Goal: Task Accomplishment & Management: Manage account settings

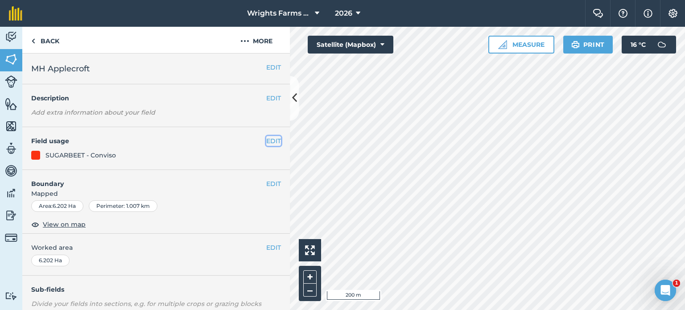
click at [266, 142] on button "EDIT" at bounding box center [273, 141] width 15 height 10
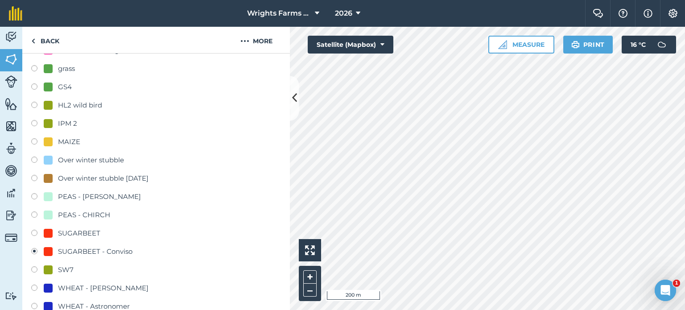
scroll to position [294, 0]
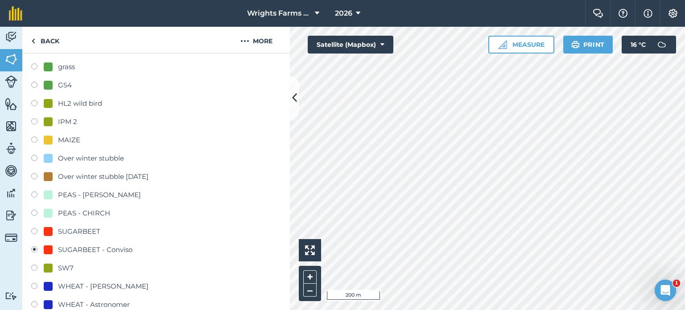
click at [36, 172] on div "Over winter stubble [DATE]" at bounding box center [156, 177] width 250 height 13
click at [33, 176] on label at bounding box center [37, 177] width 12 height 9
radio input "true"
radio input "false"
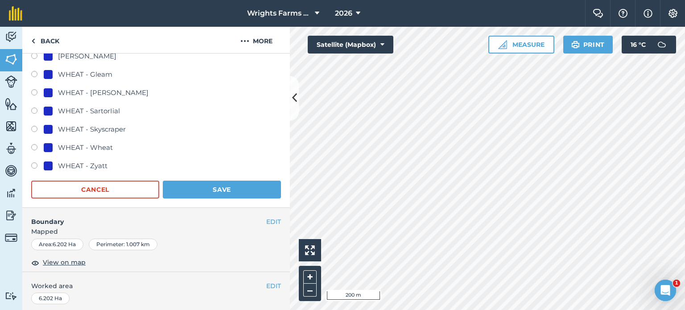
scroll to position [643, 0]
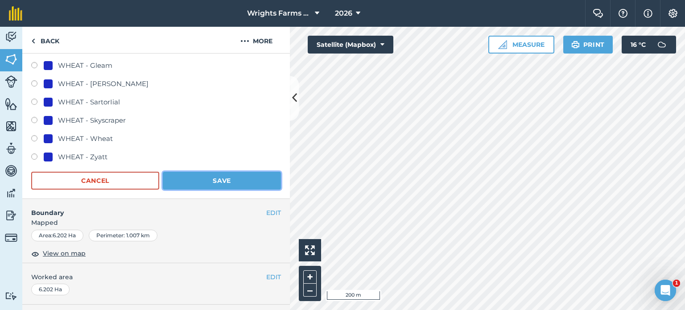
click at [234, 185] on button "Save" at bounding box center [222, 181] width 118 height 18
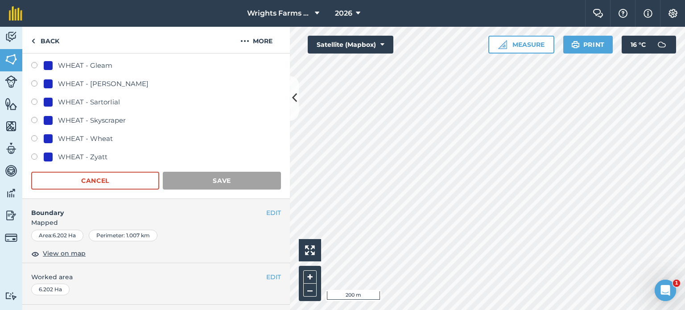
scroll to position [133, 0]
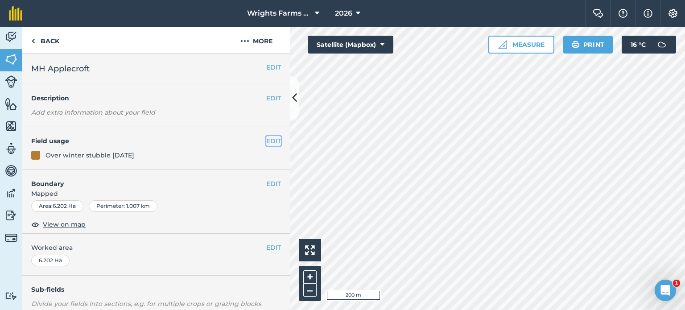
click at [267, 140] on button "EDIT" at bounding box center [273, 141] width 15 height 10
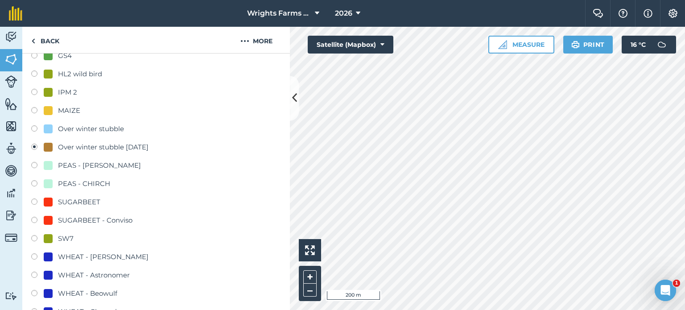
scroll to position [333, 0]
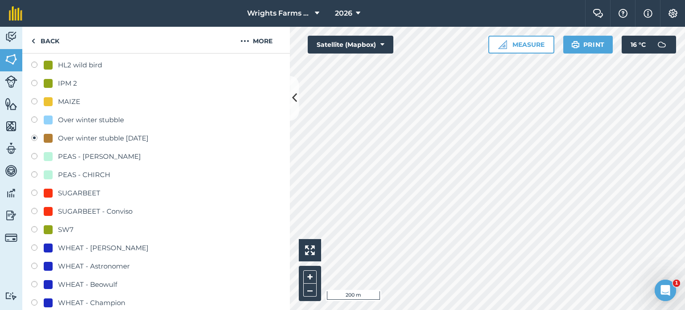
click at [38, 212] on label at bounding box center [37, 212] width 12 height 9
radio input "true"
radio input "false"
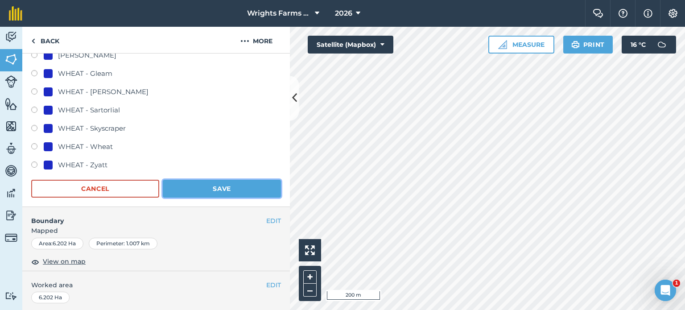
click at [228, 187] on button "Save" at bounding box center [222, 189] width 118 height 18
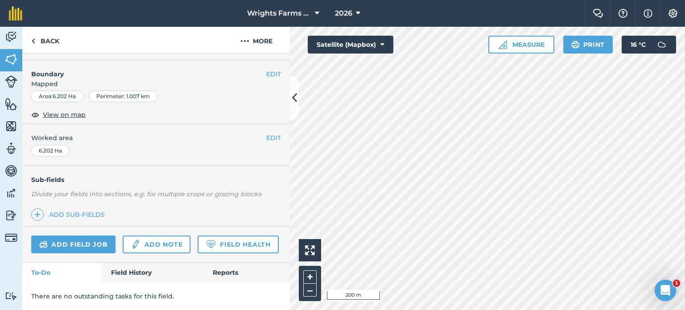
scroll to position [133, 0]
click at [39, 37] on link "Back" at bounding box center [45, 40] width 46 height 26
click at [43, 38] on link "Back" at bounding box center [45, 40] width 46 height 26
